Goal: Check status

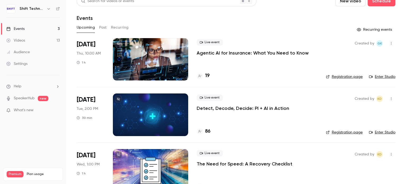
scroll to position [24, 0]
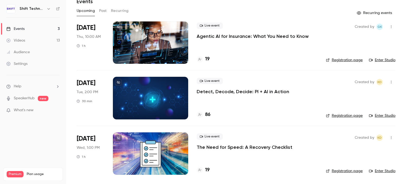
click at [208, 147] on p "The Need for Speed: A Recovery Checklist" at bounding box center [245, 147] width 96 height 6
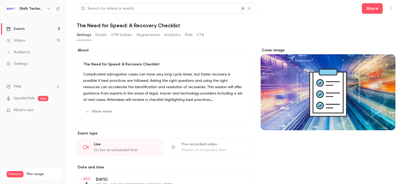
click at [214, 111] on div "Show more Edit" at bounding box center [163, 111] width 160 height 8
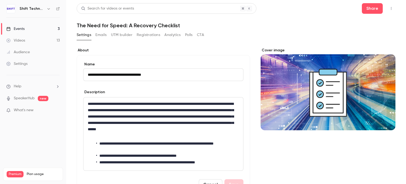
click at [149, 36] on button "Registrations" at bounding box center [149, 35] width 24 height 8
